Goal: Obtain resource: Obtain resource

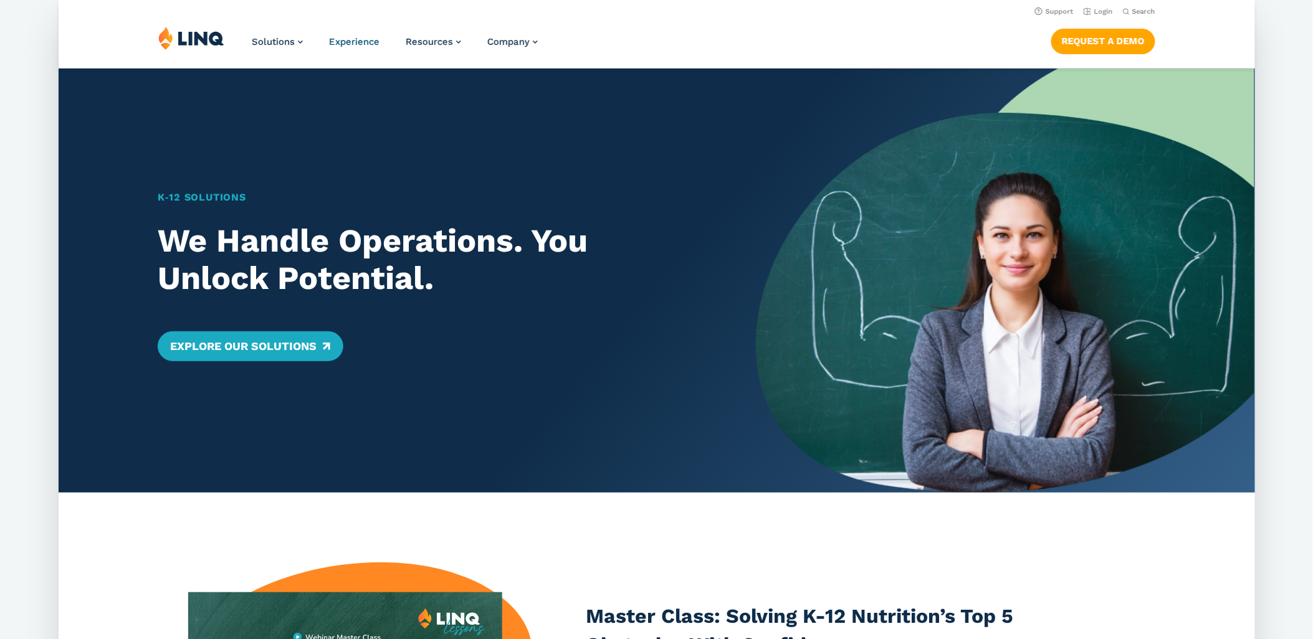
click at [369, 40] on span "Experience" at bounding box center [354, 41] width 50 height 11
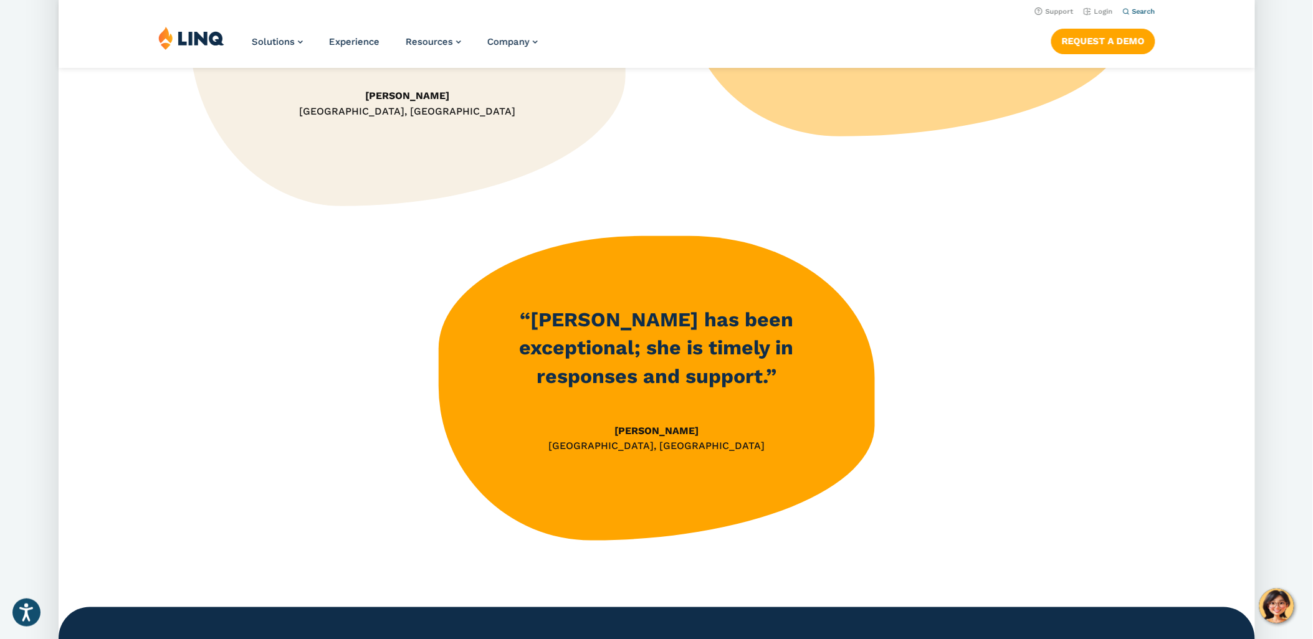
scroll to position [1800, 0]
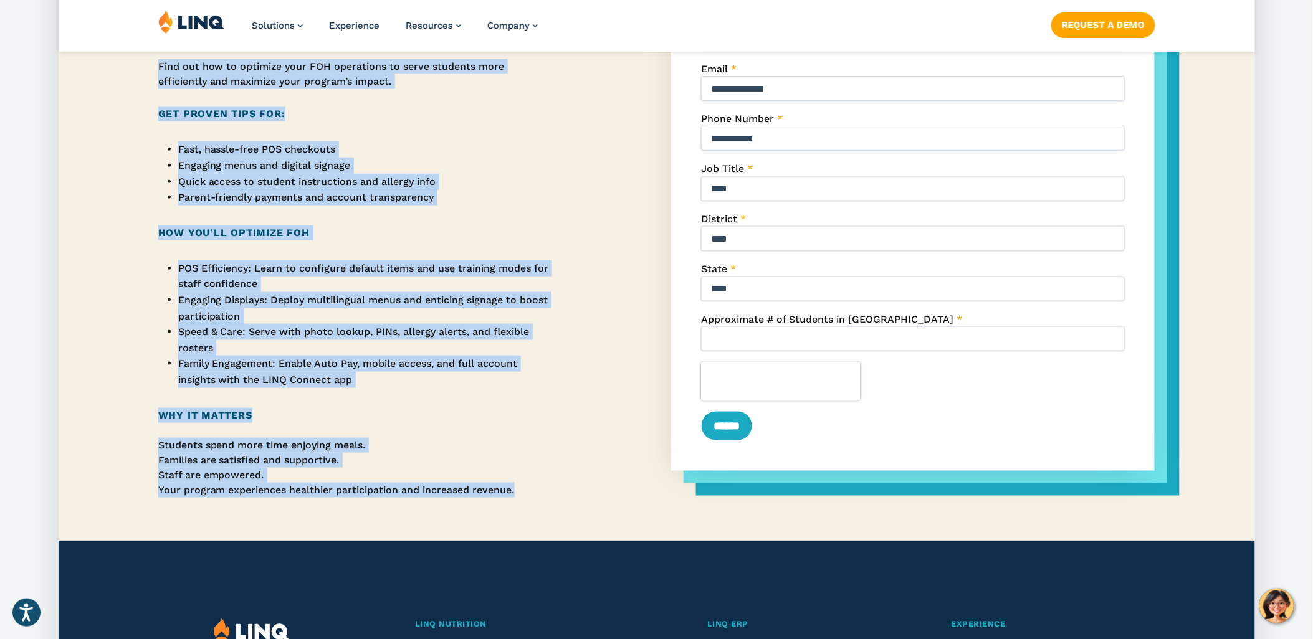
click at [586, 424] on div "Set It and Serve: Elevate Your School’s Front of House with Ease Boost speed, p…" at bounding box center [657, 180] width 1196 height 721
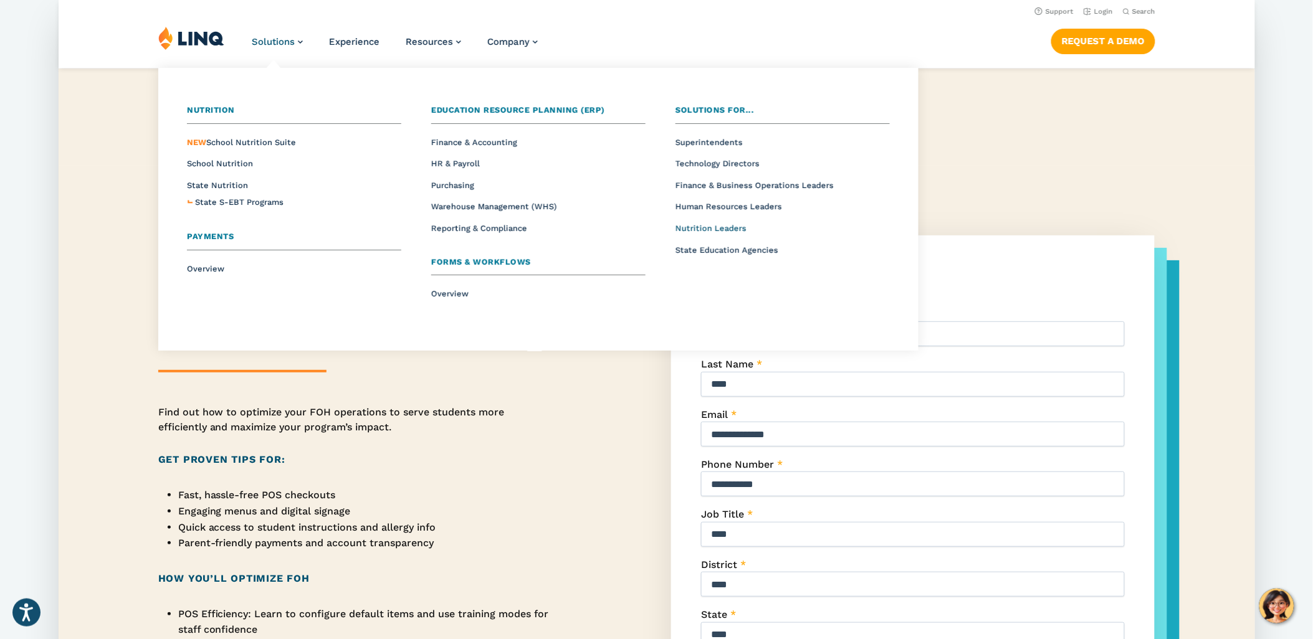
click at [724, 229] on span "Nutrition Leaders" at bounding box center [711, 228] width 71 height 9
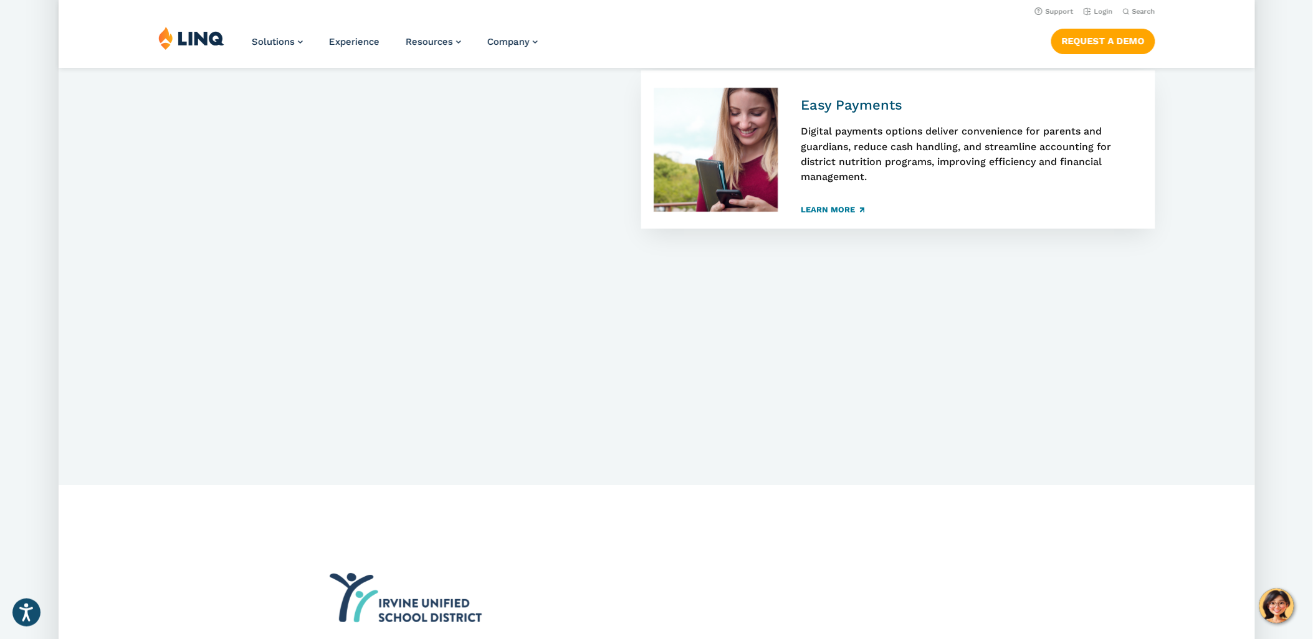
scroll to position [1316, 0]
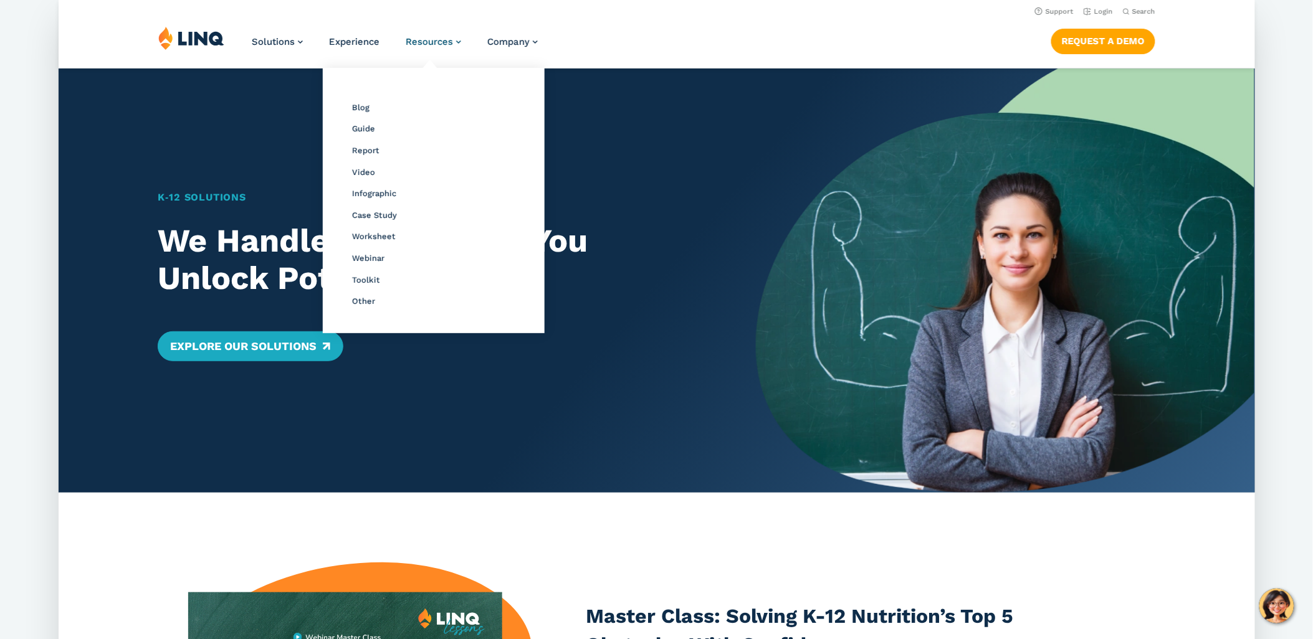
click at [426, 44] on span "Resources" at bounding box center [429, 41] width 47 height 11
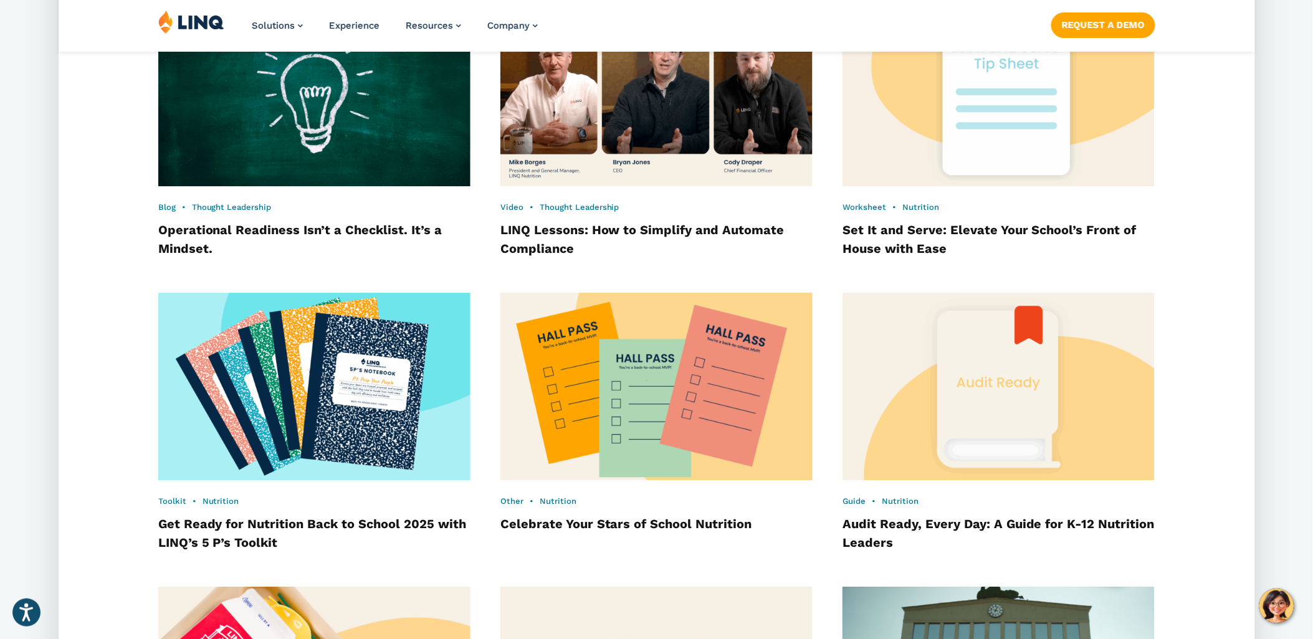
scroll to position [1246, 0]
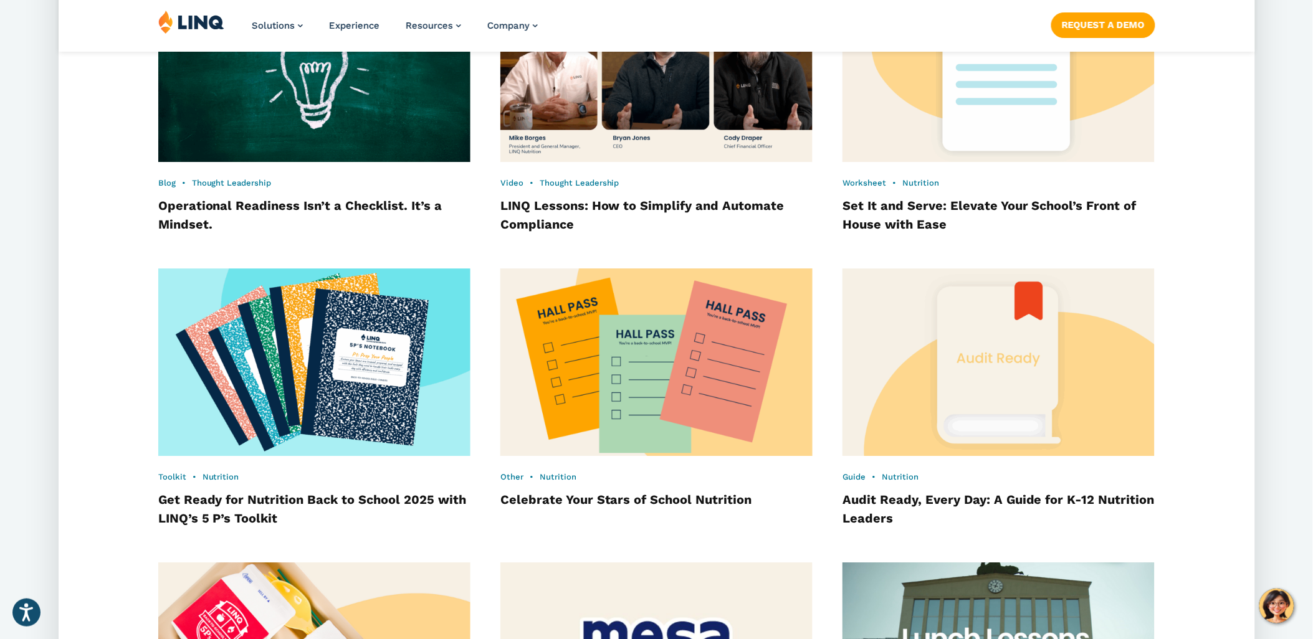
click at [699, 275] on img at bounding box center [656, 362] width 343 height 207
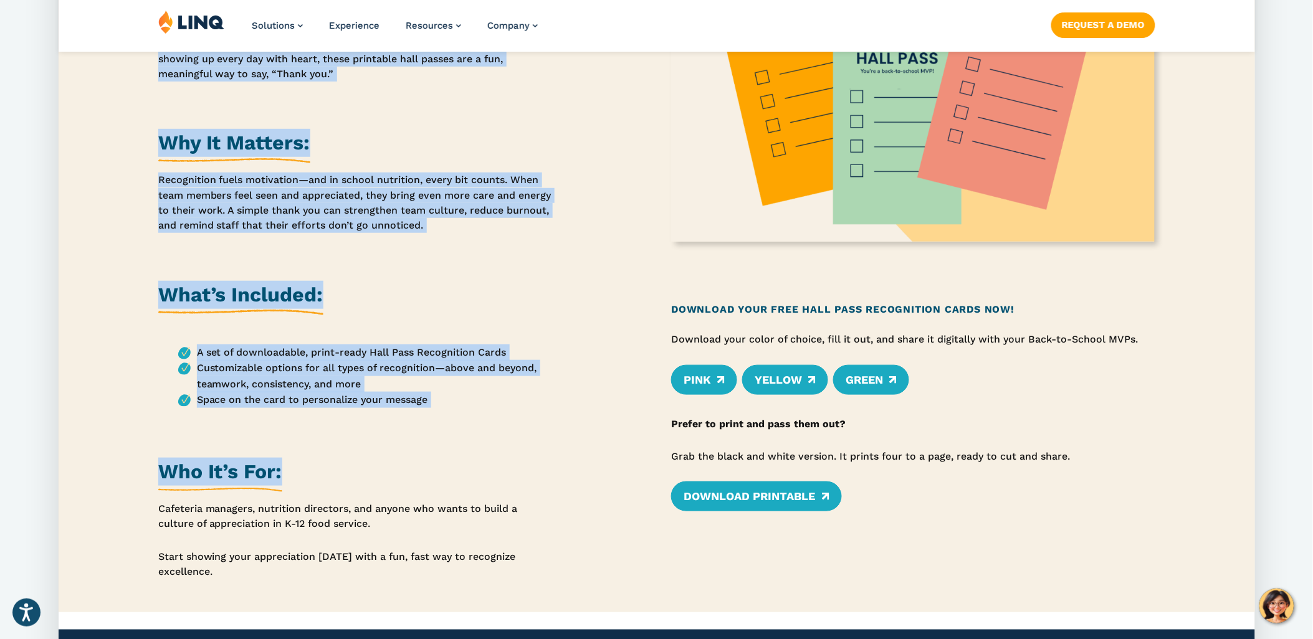
scroll to position [346, 0]
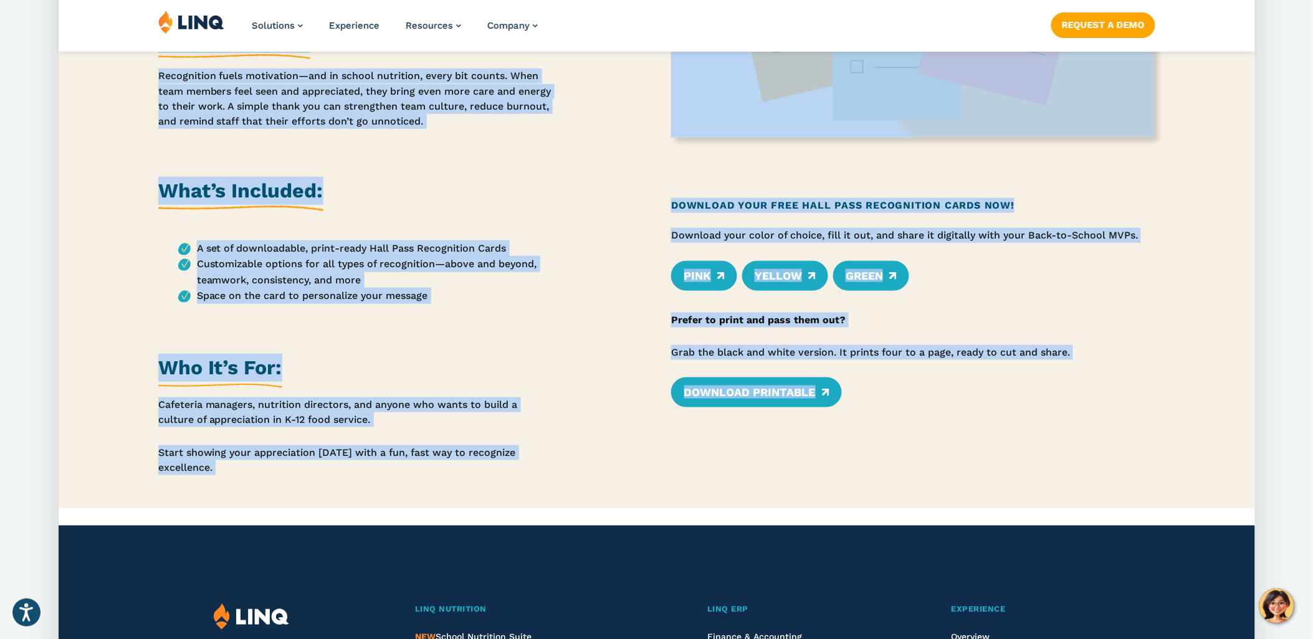
drag, startPoint x: 155, startPoint y: 136, endPoint x: 1071, endPoint y: 385, distance: 949.4
click at [1071, 385] on article "Home / Resources Other Celebrate Your Stars of School Nutrition Use our Back-to…" at bounding box center [657, 116] width 1196 height 786
copy article "Lorem Ipsumdolo Sita Conse ad Elitse Doeiusmod Tem inc Utla-et-Dolore Magn Aliq…"
click at [264, 325] on div "Celebrate Your Stars of School Nutrition Use our Back-to-School Hall Pass Recog…" at bounding box center [357, 164] width 398 height 689
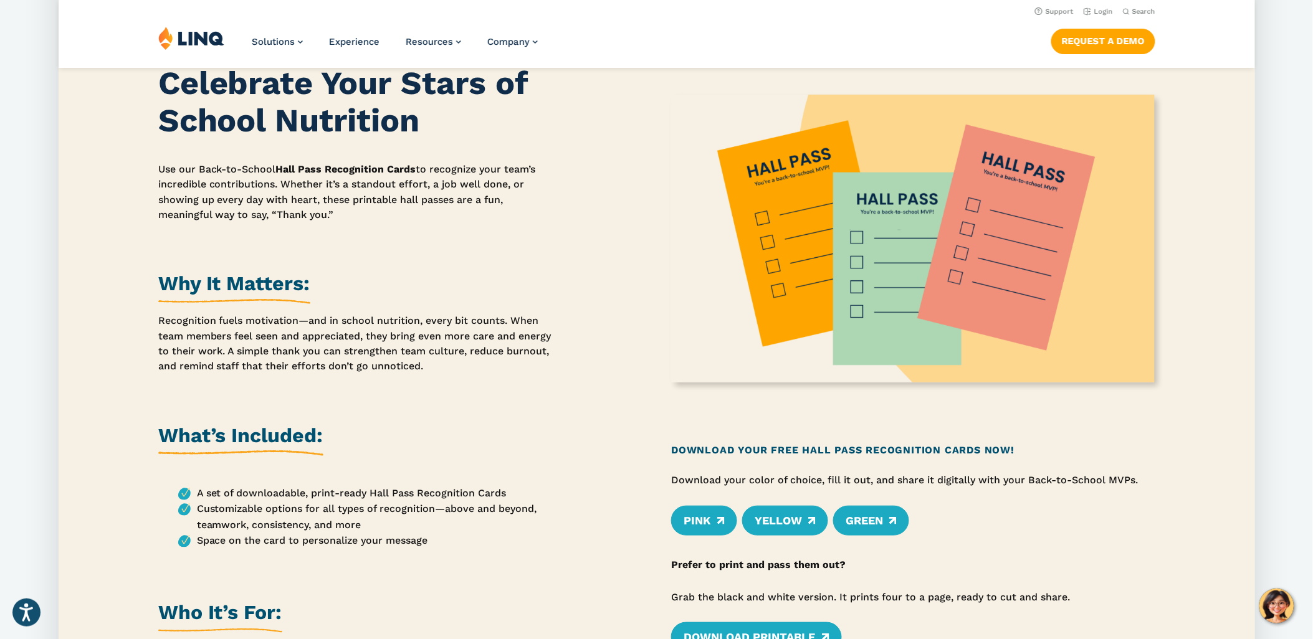
scroll to position [0, 0]
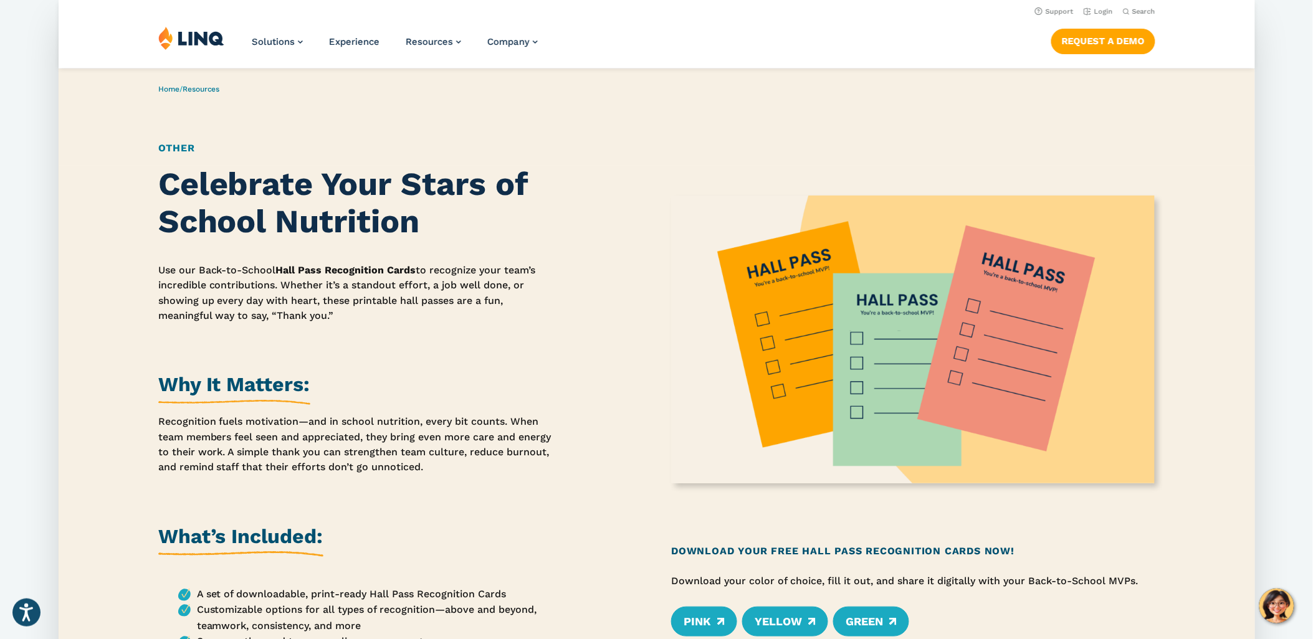
click at [163, 189] on strong "Celebrate Your Stars of School Nutrition" at bounding box center [343, 202] width 370 height 75
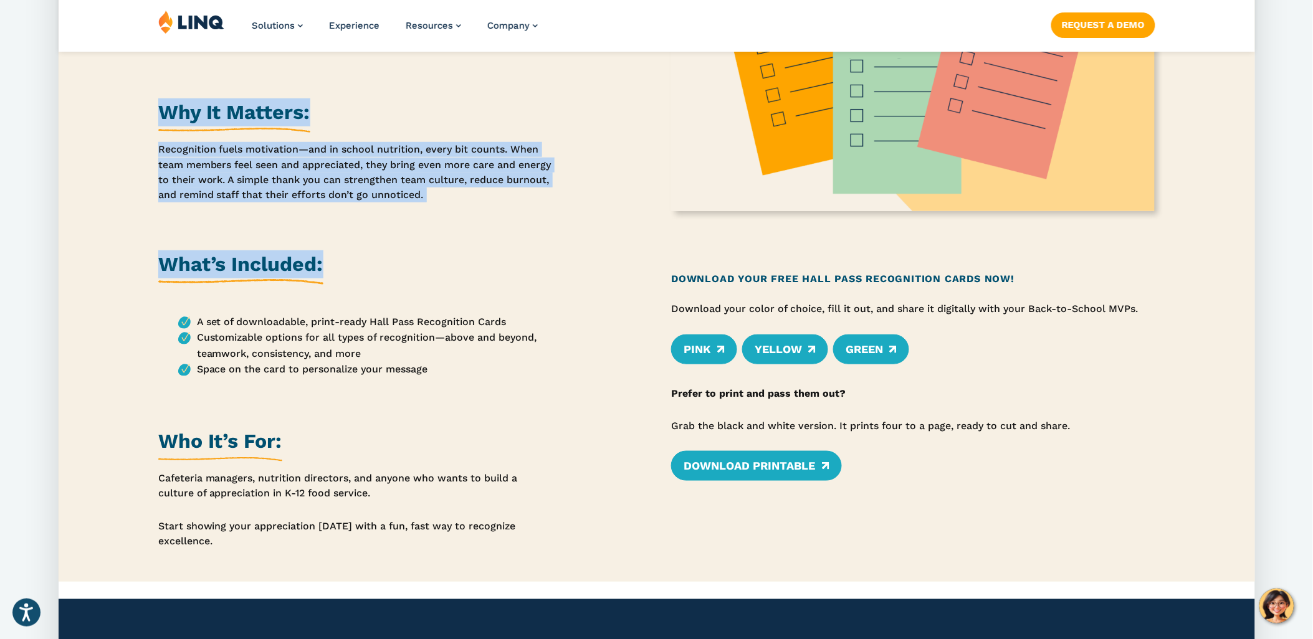
scroll to position [277, 0]
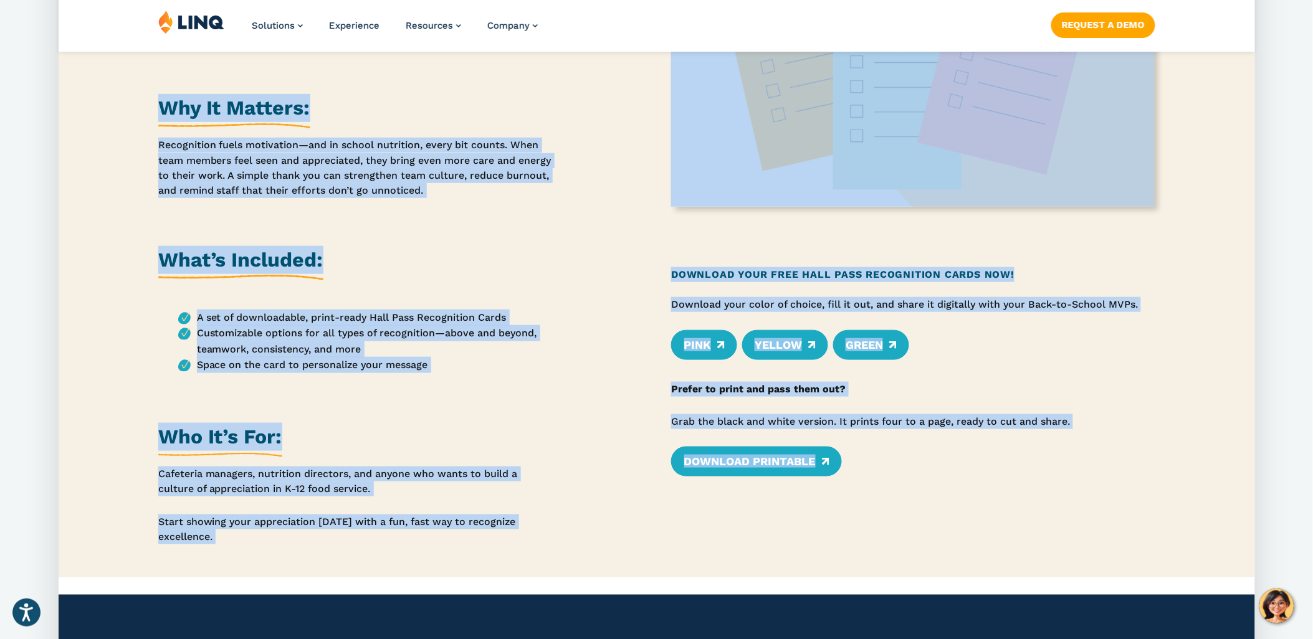
drag, startPoint x: 163, startPoint y: 189, endPoint x: 937, endPoint y: 487, distance: 829.3
click at [937, 487] on div "Celebrate Your Stars of School Nutrition Use our Back-to-School Hall Pass Recog…" at bounding box center [657, 233] width 1196 height 689
copy div "Loremipsu Dolo Sitam co Adipis Elitseddo Eiu tem Inci-ut-Labore Etdo Magn Aliqu…"
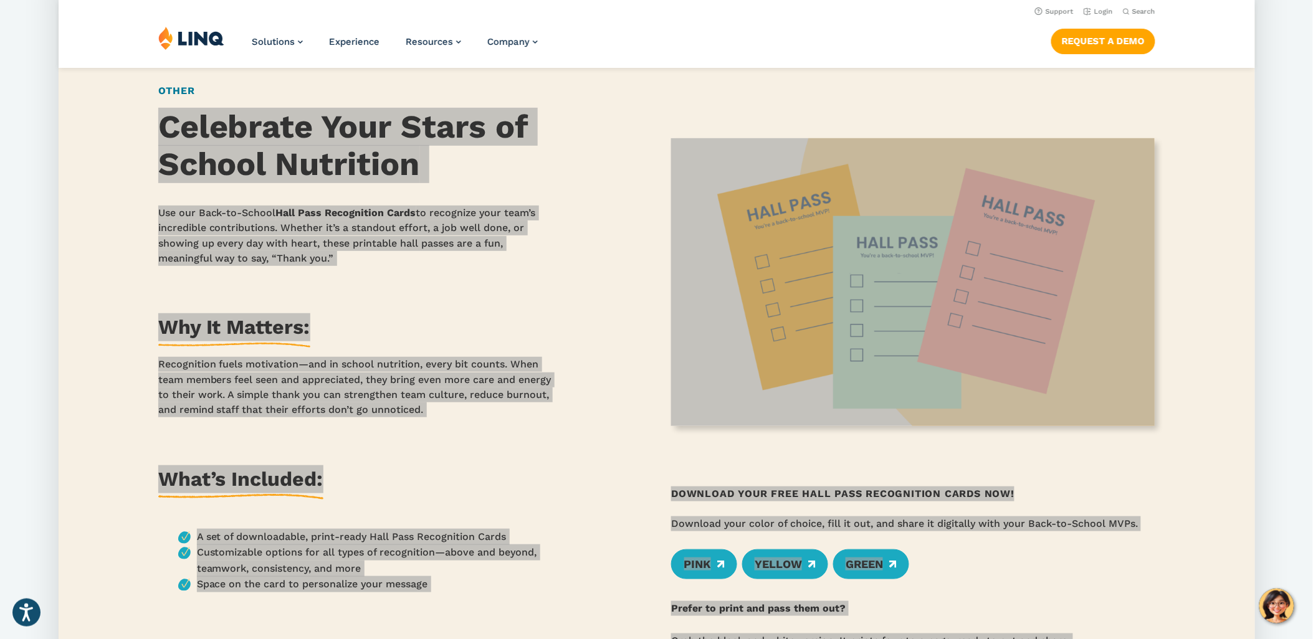
scroll to position [0, 0]
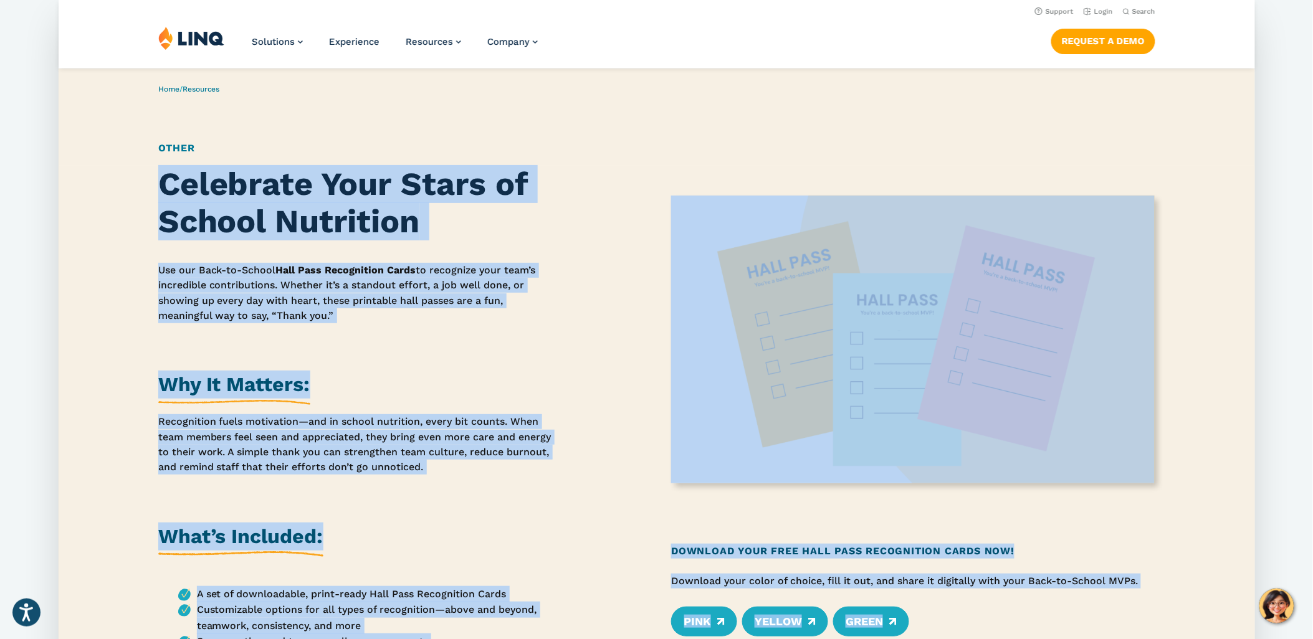
click at [162, 269] on p "Use our Back-to-School Hall Pass Recognition Cards to recognize your team’s inc…" at bounding box center [357, 293] width 398 height 60
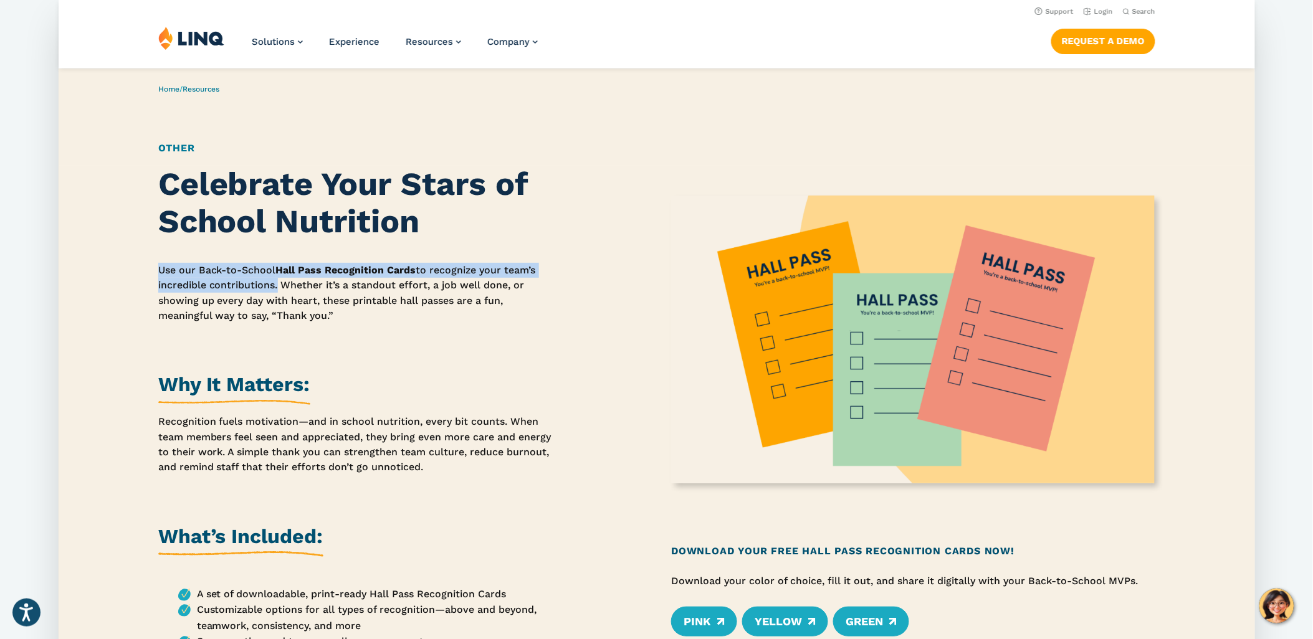
drag, startPoint x: 162, startPoint y: 269, endPoint x: 272, endPoint y: 287, distance: 111.8
click at [272, 287] on p "Use our Back-to-School Hall Pass Recognition Cards to recognize your team’s inc…" at bounding box center [357, 293] width 398 height 60
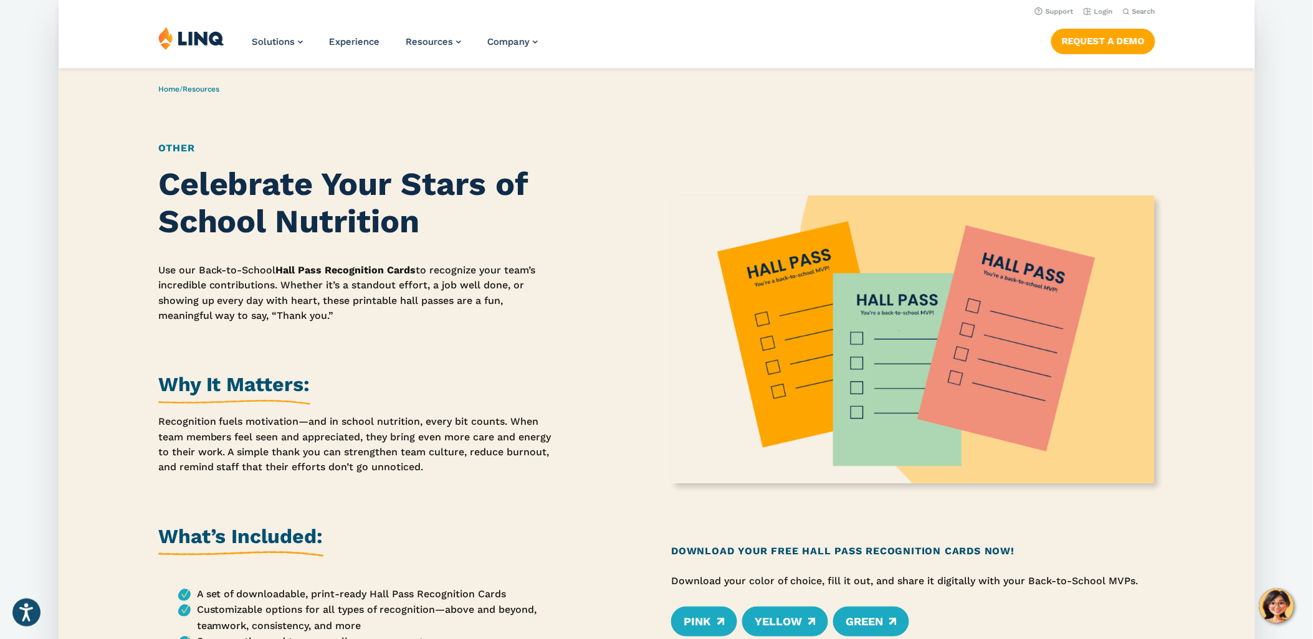
click at [350, 294] on p "Use our Back-to-School Hall Pass Recognition Cards to recognize your team’s inc…" at bounding box center [357, 293] width 398 height 60
click at [306, 285] on p "Use our Back-to-School Hall Pass Recognition Cards to recognize your team’s inc…" at bounding box center [357, 293] width 398 height 60
drag, startPoint x: 306, startPoint y: 285, endPoint x: 318, endPoint y: 285, distance: 11.8
click at [318, 285] on p "Use our Back-to-School Hall Pass Recognition Cards to recognize your team’s inc…" at bounding box center [357, 293] width 398 height 60
drag, startPoint x: 318, startPoint y: 285, endPoint x: 337, endPoint y: 287, distance: 18.7
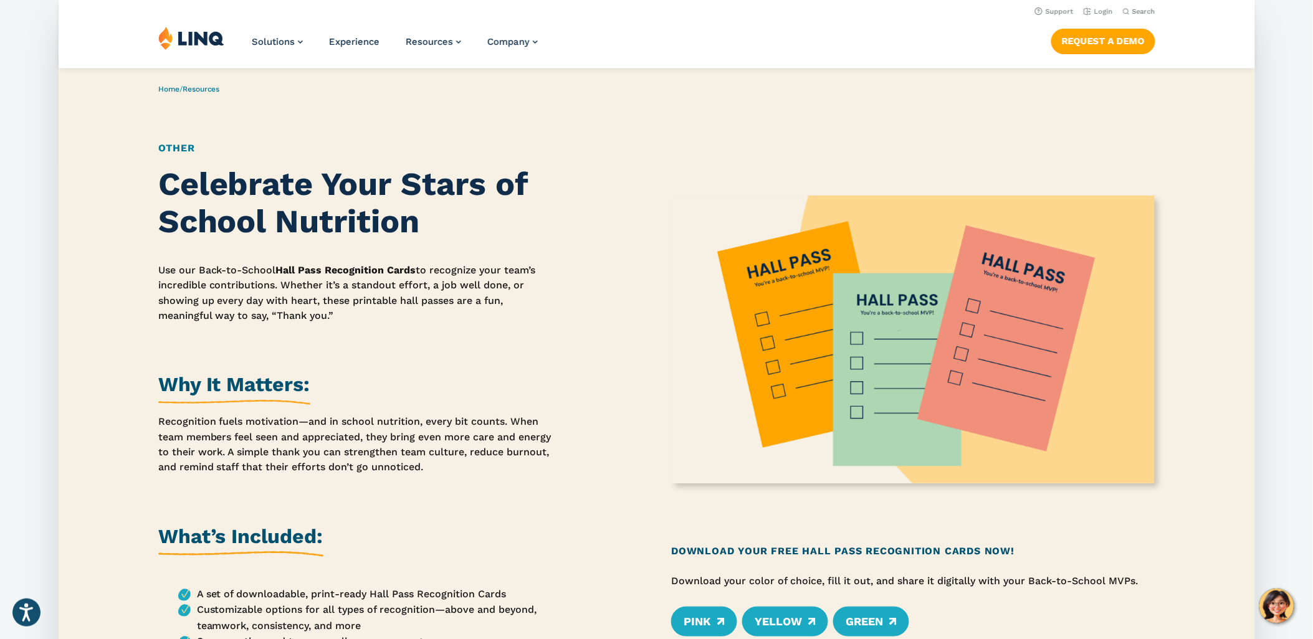
click at [337, 287] on p "Use our Back-to-School Hall Pass Recognition Cards to recognize your team’s inc…" at bounding box center [357, 293] width 398 height 60
click at [346, 287] on p "Use our Back-to-School Hall Pass Recognition Cards to recognize your team’s inc…" at bounding box center [357, 293] width 398 height 60
drag, startPoint x: 344, startPoint y: 287, endPoint x: 316, endPoint y: 303, distance: 32.4
click at [316, 303] on p "Use our Back-to-School Hall Pass Recognition Cards to recognize your team’s inc…" at bounding box center [357, 293] width 398 height 60
copy p "a standout effort, a job well done, or showing up every day with heart"
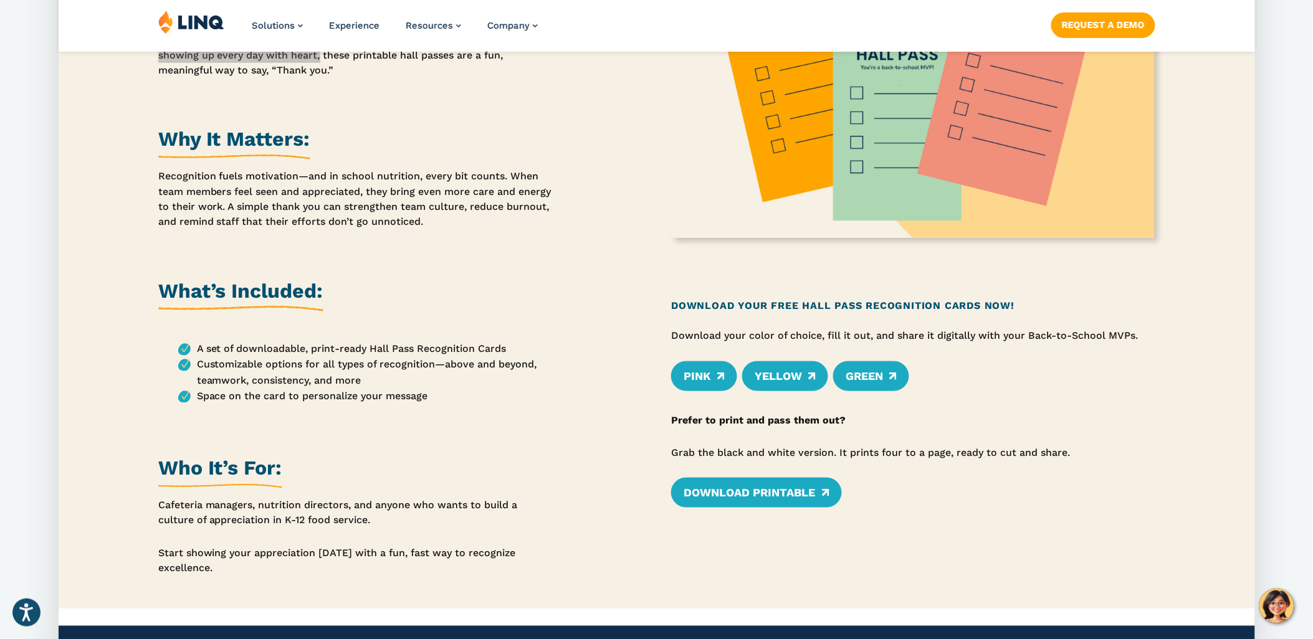
scroll to position [277, 0]
